Goal: Navigation & Orientation: Find specific page/section

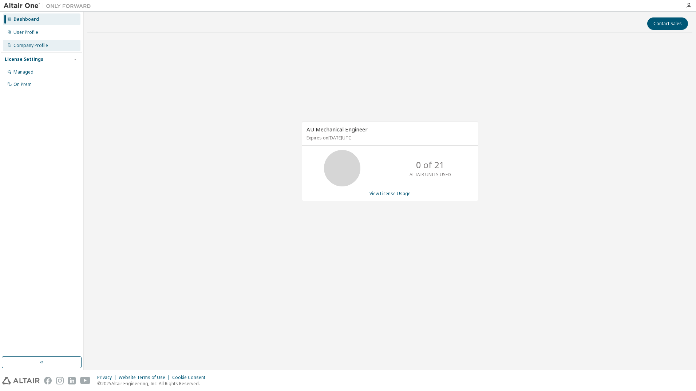
click at [56, 43] on div "Company Profile" at bounding box center [42, 46] width 78 height 12
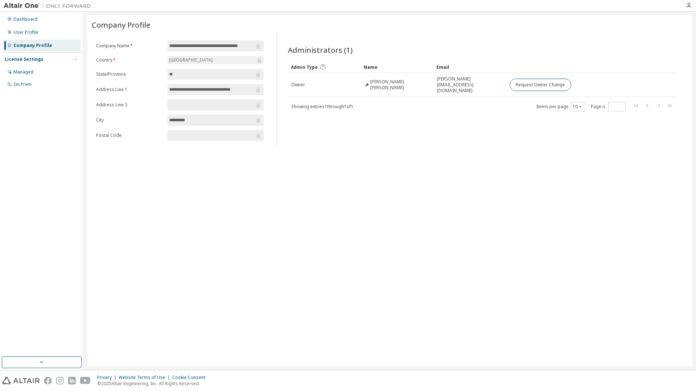
click at [38, 60] on div "License Settings" at bounding box center [24, 59] width 39 height 6
drag, startPoint x: 38, startPoint y: 60, endPoint x: 21, endPoint y: 32, distance: 32.5
click at [21, 32] on div "User Profile" at bounding box center [25, 32] width 25 height 6
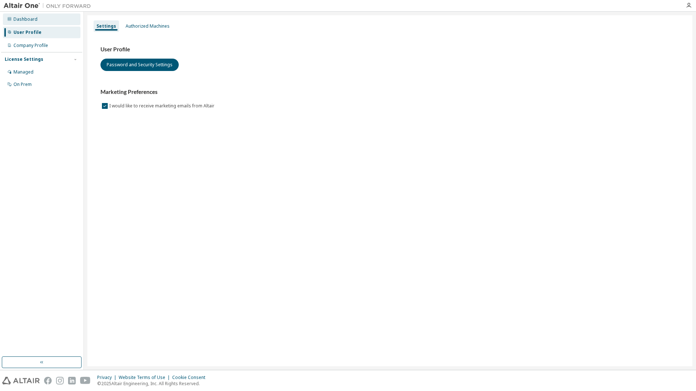
click at [29, 19] on div "Dashboard" at bounding box center [25, 19] width 24 height 6
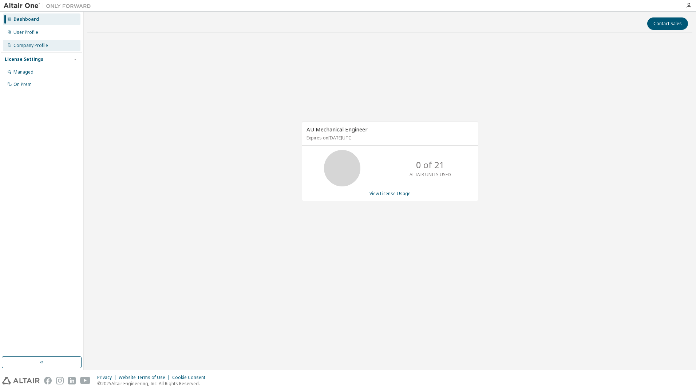
click at [32, 47] on div "Company Profile" at bounding box center [30, 46] width 35 height 6
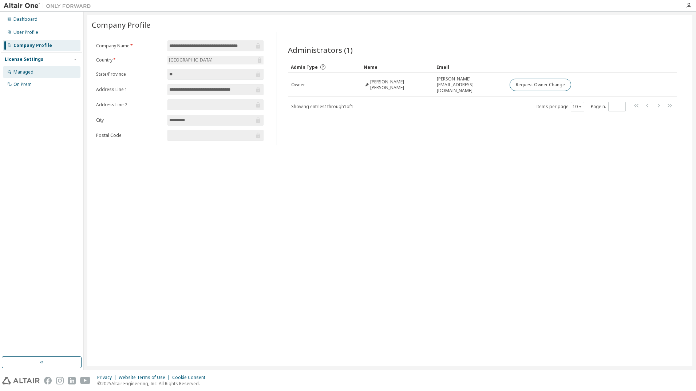
click at [29, 74] on div "Managed" at bounding box center [23, 72] width 20 height 6
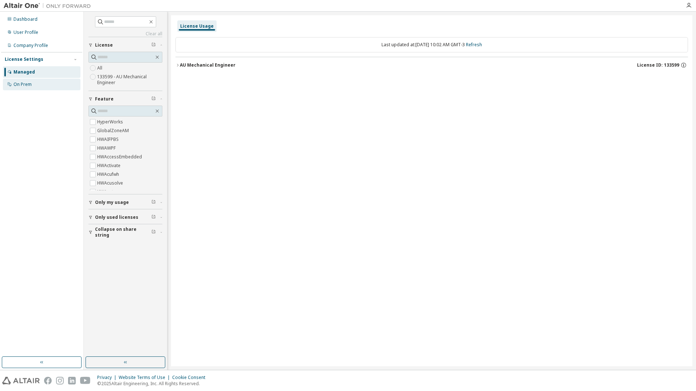
click at [29, 87] on div "On Prem" at bounding box center [22, 85] width 18 height 6
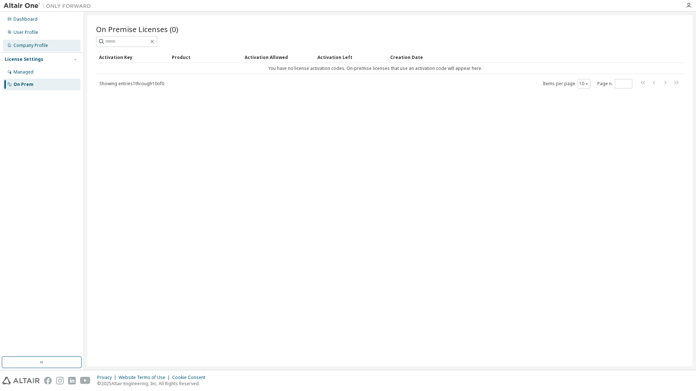
click at [35, 47] on div "Company Profile" at bounding box center [30, 46] width 35 height 6
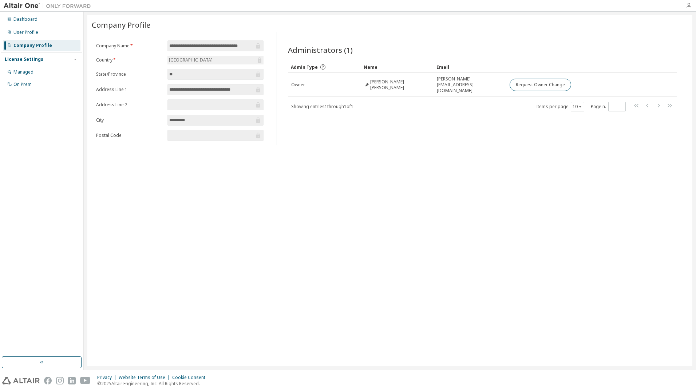
click at [688, 5] on icon "button" at bounding box center [689, 6] width 6 height 6
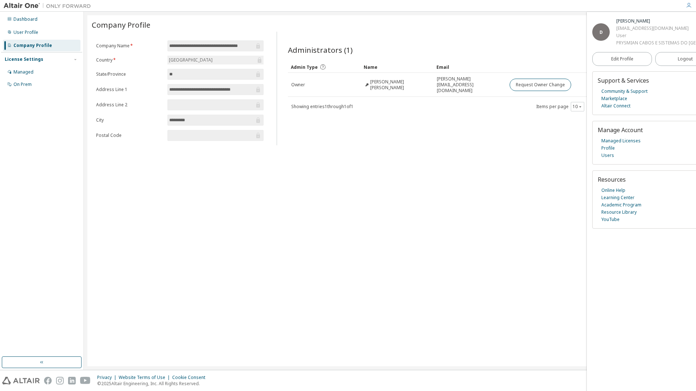
click at [517, 170] on div "**********" at bounding box center [389, 190] width 605 height 351
click at [28, 34] on div "User Profile" at bounding box center [25, 32] width 25 height 6
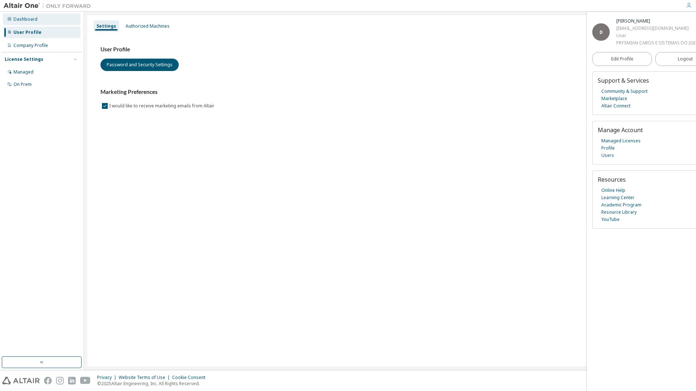
click at [33, 21] on div "Dashboard" at bounding box center [25, 19] width 24 height 6
